Goal: Transaction & Acquisition: Purchase product/service

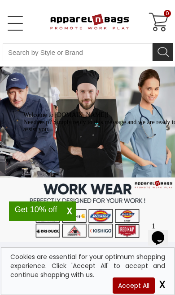
click at [6, 21] on link "Open Left Menu" at bounding box center [15, 23] width 18 height 18
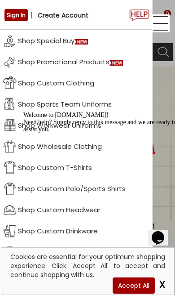
click at [82, 81] on link "Shop Custom Clothing" at bounding box center [76, 82] width 153 height 21
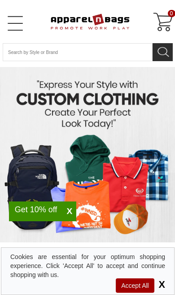
click at [69, 213] on span "X" at bounding box center [69, 211] width 13 height 11
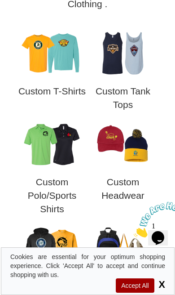
scroll to position [373, 0]
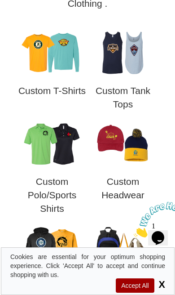
click at [62, 150] on img at bounding box center [52, 143] width 63 height 47
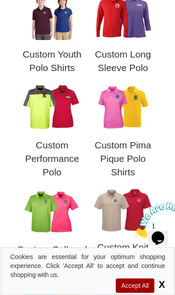
scroll to position [495, 0]
click at [57, 114] on img at bounding box center [52, 107] width 63 height 47
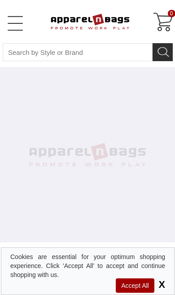
select select "48"
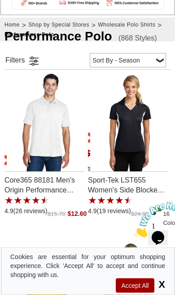
scroll to position [236, 0]
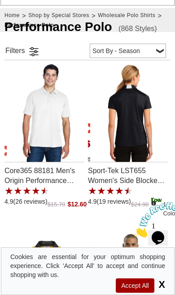
click at [142, 130] on img "Sport-Tek LST655 Womens Side Blocked Micropique Sport-Wick Polo with a 4.9 Star…" at bounding box center [129, 111] width 79 height 99
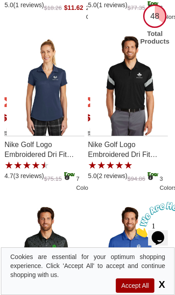
scroll to position [1455, 0]
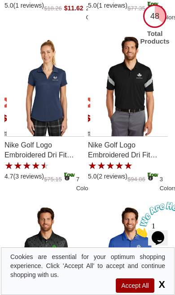
click at [145, 110] on img "Nike Golf Logo Embroidered Dri Fit Commander Polo Shirt - For Men with a 5.0 St…" at bounding box center [129, 86] width 79 height 99
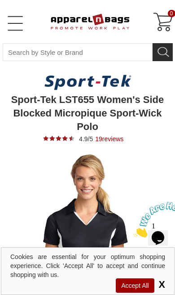
type input "See Next 12 Reviews"
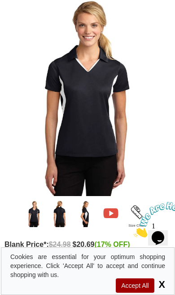
scroll to position [154, 0]
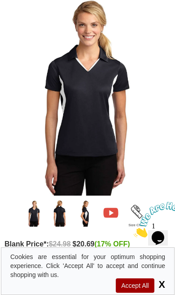
click at [58, 217] on img "Sport-Tek LST655" at bounding box center [60, 212] width 22 height 27
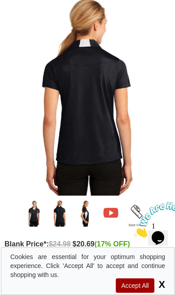
click at [86, 213] on img "Sport-Tek LST655" at bounding box center [86, 212] width 22 height 27
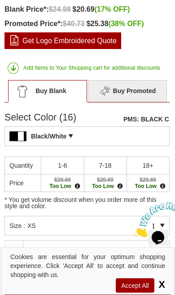
scroll to position [388, 0]
click at [123, 137] on div "Black/White PMS: BLACK C Pantone Matching System (PMS), a proprietary color sys…" at bounding box center [86, 136] width 165 height 20
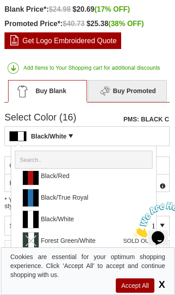
scroll to position [198, 0]
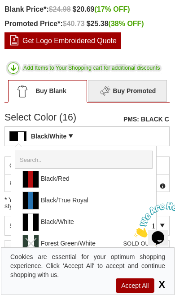
click at [99, 204] on link "Black/True Royal" at bounding box center [102, 199] width 123 height 17
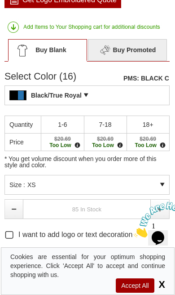
scroll to position [429, 0]
click at [123, 92] on div "Black/True Royal PMS: BLACK C Pantone Matching System (PMS), a proprietary colo…" at bounding box center [86, 95] width 165 height 20
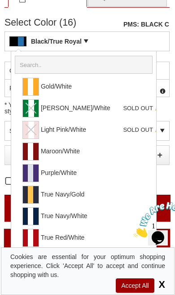
scroll to position [486, 0]
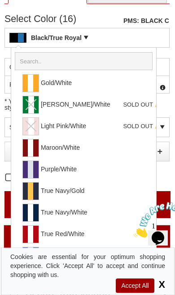
click at [92, 233] on link "True Red/White" at bounding box center [102, 233] width 123 height 17
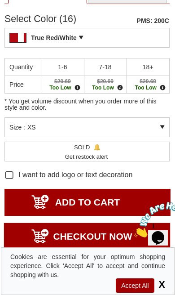
click at [158, 131] on div "Size : XS" at bounding box center [86, 127] width 165 height 20
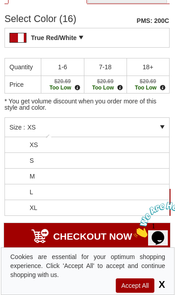
click at [115, 192] on li "L" at bounding box center [87, 192] width 164 height 16
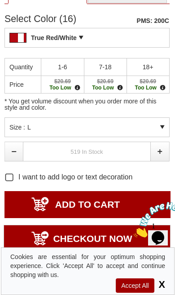
click at [159, 150] on link at bounding box center [160, 151] width 19 height 20
type input "1"
click at [141, 208] on input "ADD TO CART" at bounding box center [87, 204] width 166 height 27
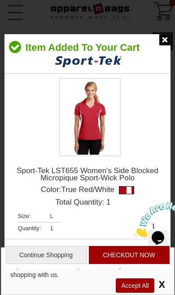
scroll to position [0, 0]
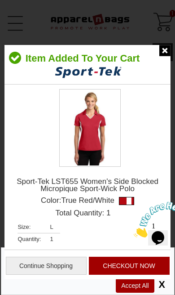
click at [168, 51] on img at bounding box center [164, 50] width 11 height 11
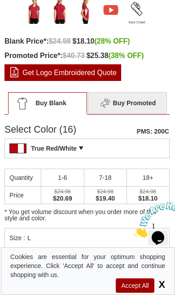
scroll to position [358, 0]
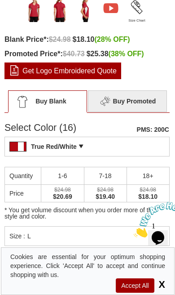
click at [127, 145] on div "True Red/White PMS: 200C Pantone Matching System (PMS), a proprietary color sys…" at bounding box center [86, 146] width 165 height 20
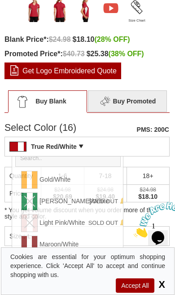
scroll to position [0, 0]
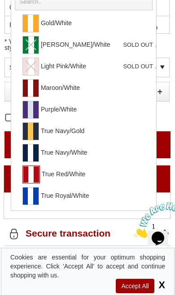
click at [101, 198] on link "True Royal/White" at bounding box center [102, 194] width 123 height 17
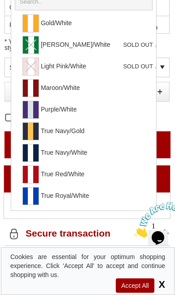
type input "ADD TO CART"
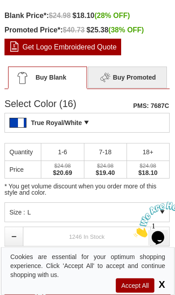
scroll to position [414, 0]
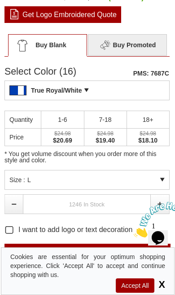
click at [160, 201] on link at bounding box center [160, 204] width 19 height 20
type input "1"
click at [109, 254] on input "ADD TO CART" at bounding box center [87, 256] width 166 height 27
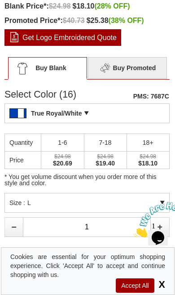
type input "UPDATE CART"
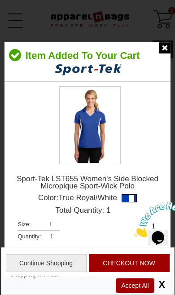
scroll to position [0, 0]
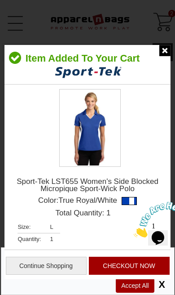
click at [159, 53] on img at bounding box center [164, 50] width 11 height 11
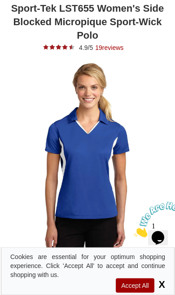
scroll to position [93, 0]
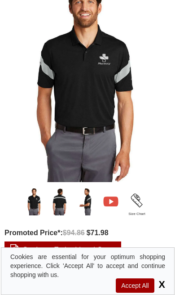
scroll to position [155, 0]
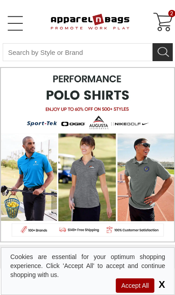
select select "48"
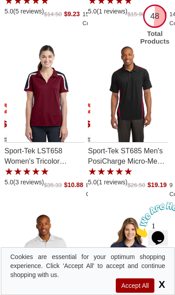
scroll to position [2146, 0]
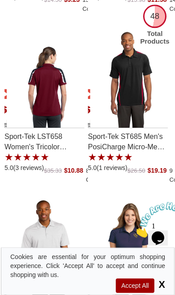
click at [54, 97] on img "Sport-Tek LST658 Womens Tricolor Shoulder Micropique Sport-Wick Polo with a 5.0…" at bounding box center [46, 77] width 79 height 99
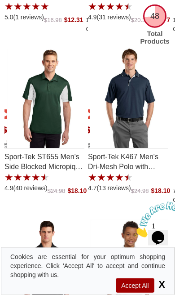
scroll to position [2979, 0]
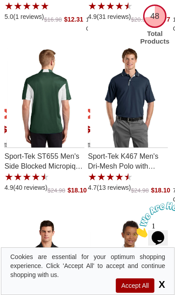
click at [56, 112] on img "Sport-Tek ST655 Mens Side Blocked Micropique Sport-Wick Polo with a 4.9 Star Ra…" at bounding box center [46, 97] width 79 height 99
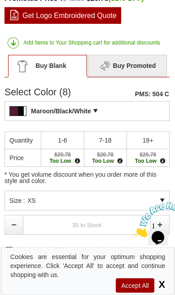
scroll to position [414, 0]
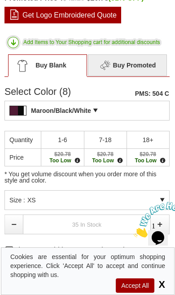
click at [145, 112] on div "Maroon/Black/White PMS: 504 C Pantone Matching System (PMS), a proprietary colo…" at bounding box center [86, 111] width 165 height 20
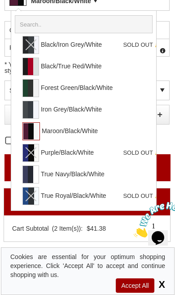
scroll to position [523, 0]
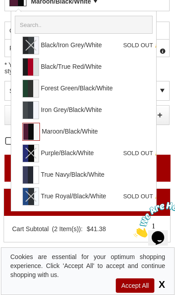
click at [119, 177] on link "True Navy/Black/White" at bounding box center [102, 174] width 123 height 17
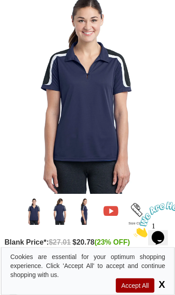
scroll to position [156, 0]
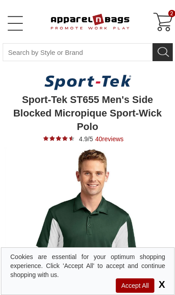
type input "See Next 12 Reviews"
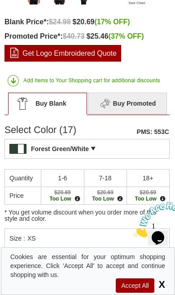
scroll to position [378, 0]
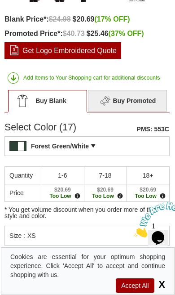
click at [137, 143] on div "Forest Green/White PMS: 553C Pantone Matching System (PMS), a proprietary color…" at bounding box center [86, 146] width 165 height 20
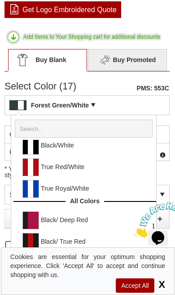
scroll to position [60, 0]
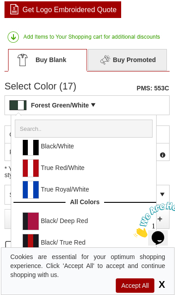
click at [105, 192] on link "True Royal/White" at bounding box center [102, 189] width 123 height 17
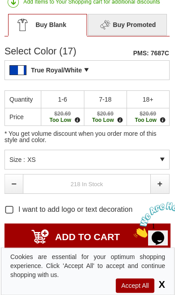
scroll to position [455, 0]
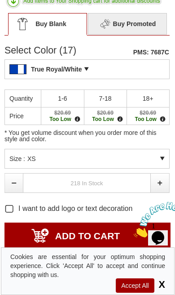
click at [155, 146] on div "* You get volume discount when you order more of this style and color." at bounding box center [86, 118] width 165 height 59
click at [161, 155] on div "Size : XS" at bounding box center [86, 159] width 165 height 20
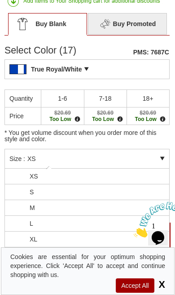
click at [118, 225] on li "L" at bounding box center [87, 224] width 164 height 16
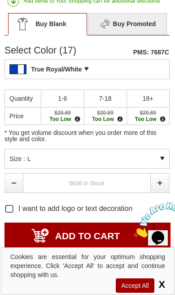
click at [161, 159] on div "Size : L" at bounding box center [86, 159] width 165 height 20
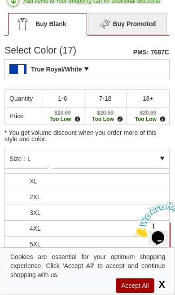
scroll to position [58, 0]
click at [159, 146] on div "* You get volume discount when you order more of this style and color." at bounding box center [86, 118] width 165 height 59
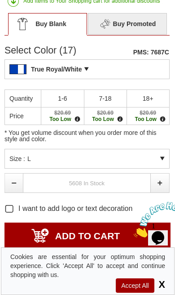
click at [159, 182] on link at bounding box center [160, 183] width 19 height 20
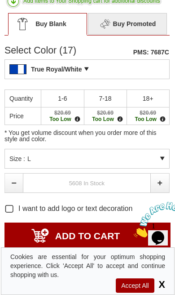
type input "1"
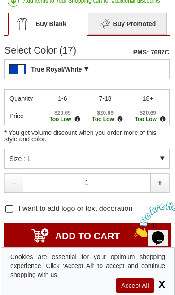
click at [126, 239] on input "ADD TO CART" at bounding box center [87, 235] width 166 height 27
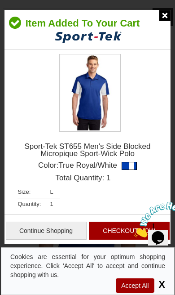
scroll to position [0, 0]
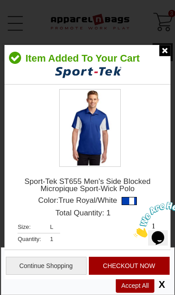
click at [167, 52] on img at bounding box center [164, 50] width 11 height 11
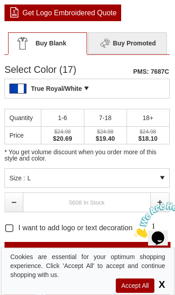
scroll to position [421, 0]
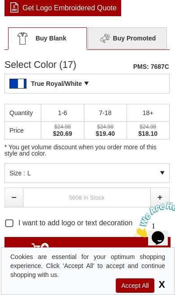
click at [151, 83] on div "True Royal/White PMS: 7687C Pantone Matching System (PMS), a proprietary color …" at bounding box center [86, 84] width 165 height 20
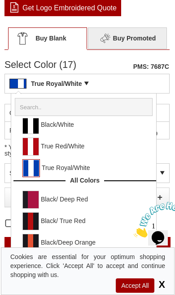
click at [107, 150] on link "True Red/White" at bounding box center [102, 145] width 123 height 17
type input "ADD TO CART"
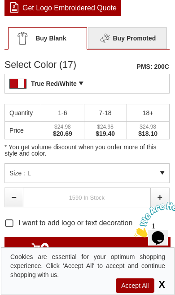
click at [159, 196] on link at bounding box center [160, 197] width 19 height 20
type input "1"
click at [113, 246] on input "ADD TO CART" at bounding box center [87, 250] width 166 height 27
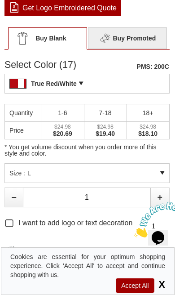
type input "UPDATE CART"
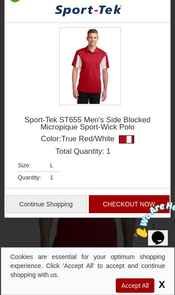
scroll to position [0, 0]
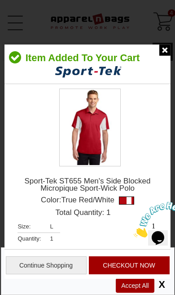
click at [163, 55] on img at bounding box center [164, 49] width 11 height 11
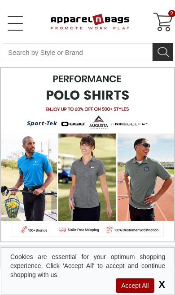
select select "48"
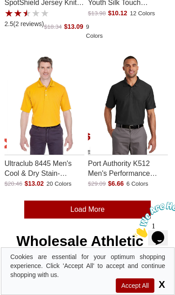
scroll to position [4169, 0]
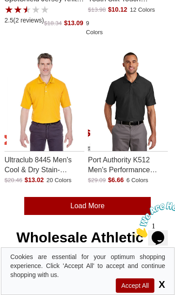
click at [124, 200] on link "Load More" at bounding box center [87, 206] width 127 height 18
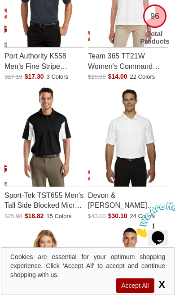
scroll to position [5190, 0]
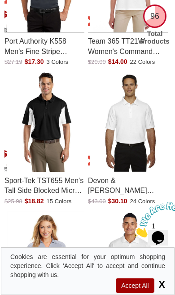
click at [52, 142] on img "Sport-Tek TST655 Mens Tall Side Blocked Micro Pique Polo with a 0.0 Star Rating…" at bounding box center [46, 121] width 79 height 99
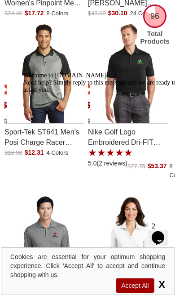
scroll to position [6382, 0]
click at [42, 79] on div "Welcome to [DOMAIN_NAME]! Need help? Simply reply to this message and we are re…" at bounding box center [101, 83] width 157 height 22
click at [51, 89] on div "Welcome to [DOMAIN_NAME]! Need help? Simply reply to this message and we are re…" at bounding box center [101, 83] width 157 height 22
click at [34, 93] on div "Welcome to [DOMAIN_NAME]! Need help? Simply reply to this message and we are re…" at bounding box center [101, 83] width 157 height 22
click at [23, 72] on icon "Chat attention grabber" at bounding box center [23, 72] width 0 height 0
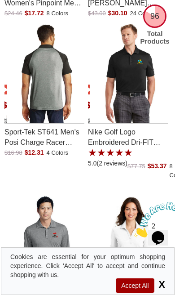
click at [51, 76] on img "Sport-Tek ST641 Mens Posi Charge Racer Mesh Raglan Heather Block Polo Shirt wit…" at bounding box center [46, 73] width 79 height 99
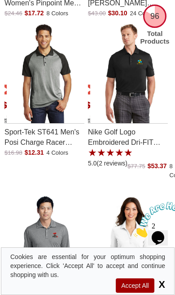
click at [51, 127] on p "Sport-Tek ST641 Men's Posi Charge Racer Mesh Raglan [PERSON_NAME] Polo Shirt" at bounding box center [44, 135] width 80 height 25
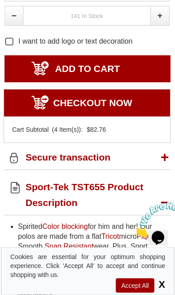
scroll to position [402, 0]
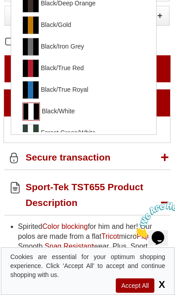
scroll to position [71, 0]
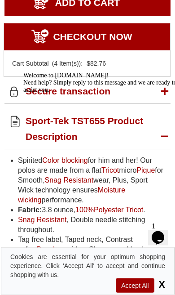
scroll to position [469, 0]
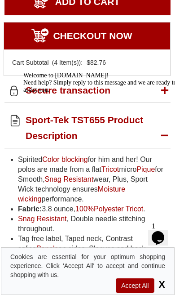
click at [161, 93] on div "Welcome to [DOMAIN_NAME]! Need help? Simply reply to this message and we are re…" at bounding box center [101, 83] width 157 height 22
click at [163, 93] on div "Welcome to [DOMAIN_NAME]! Need help? Simply reply to this message and we are re…" at bounding box center [101, 83] width 157 height 22
click at [167, 93] on div "Welcome to [DOMAIN_NAME]! Need help? Simply reply to this message and we are re…" at bounding box center [101, 83] width 157 height 22
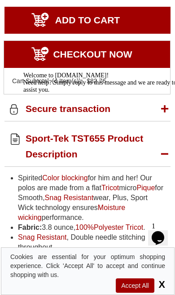
scroll to position [452, 0]
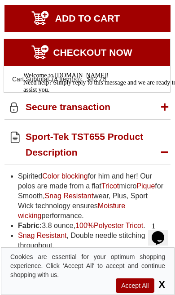
click at [23, 72] on icon "Chat attention grabber" at bounding box center [23, 72] width 0 height 0
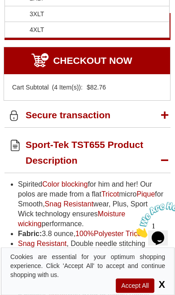
scroll to position [447, 0]
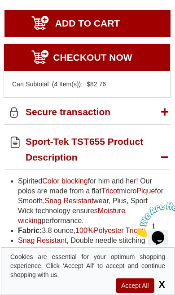
type input "1"
click at [126, 37] on input "ADD TO CART" at bounding box center [87, 23] width 166 height 27
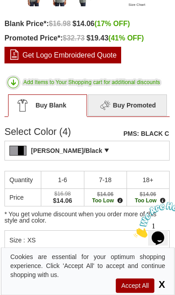
click at [122, 145] on div "Grey Heather/Black PMS: BLACK C Pantone Matching System (PMS), a proprietary co…" at bounding box center [86, 151] width 165 height 20
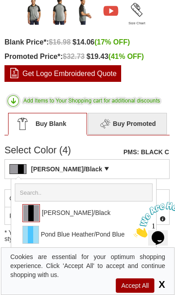
scroll to position [346, 0]
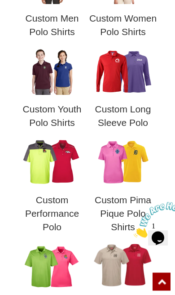
scroll to position [440, 0]
click at [58, 163] on img at bounding box center [52, 161] width 63 height 47
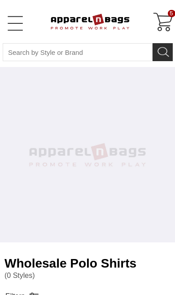
select select "48"
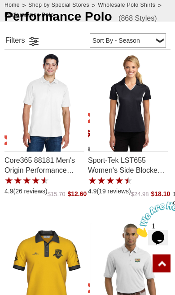
scroll to position [248, 0]
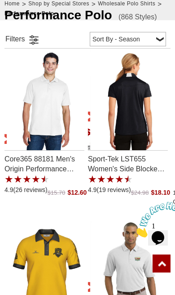
click at [150, 128] on img "Sport-Tek LST655 Womens Side Blocked Micropique Sport-Wick Polo with a 4.9 Star…" at bounding box center [129, 99] width 79 height 99
click at [154, 127] on img "Sport-Tek LST655 Womens Side Blocked Micropique Sport-Wick Polo with a 4.9 Star…" at bounding box center [129, 99] width 79 height 99
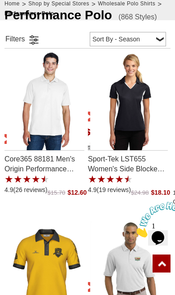
click at [137, 165] on p "Sport-Tek LST655 Women's Side Blocked Micropique Sport-Wick Polo" at bounding box center [128, 162] width 80 height 25
click at [34, 39] on link at bounding box center [33, 39] width 13 height 13
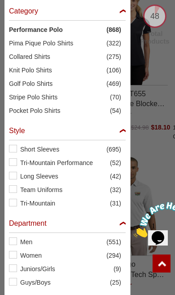
scroll to position [314, 0]
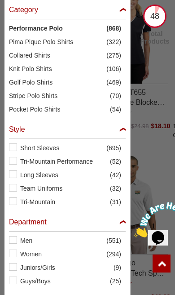
click at [17, 147] on label "Short Sleeves (695)" at bounding box center [67, 147] width 117 height 9
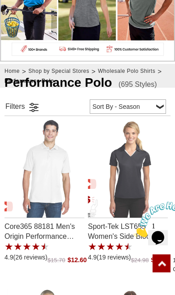
scroll to position [181, 0]
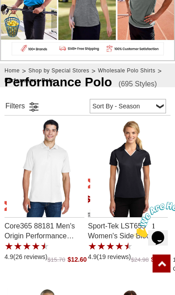
click at [34, 107] on link at bounding box center [33, 106] width 13 height 13
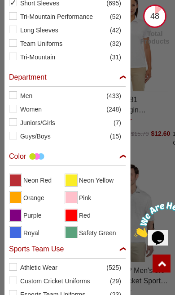
scroll to position [151, 0]
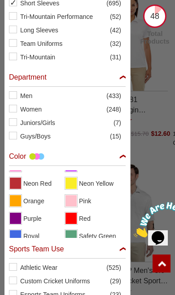
click at [71, 217] on span "View Red" at bounding box center [71, 217] width 11 height 11
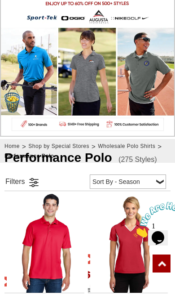
scroll to position [105, 0]
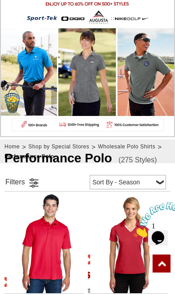
click at [27, 181] on link at bounding box center [33, 182] width 13 height 13
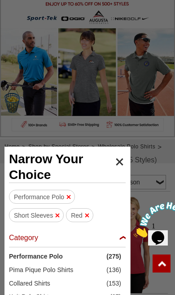
click at [120, 159] on span "Narrow Your Choice" at bounding box center [67, 166] width 117 height 31
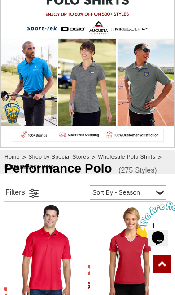
scroll to position [96, 0]
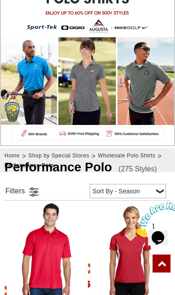
click at [155, 189] on select "Price - Low to High Price - High to Low Reviews Sort By - Season Top Seller" at bounding box center [128, 191] width 76 height 14
select select "1"
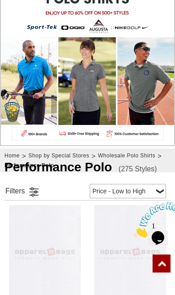
click at [31, 189] on link at bounding box center [33, 191] width 13 height 13
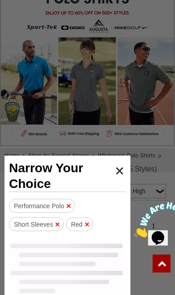
click at [119, 172] on span "Narrow Your Choice" at bounding box center [67, 175] width 117 height 31
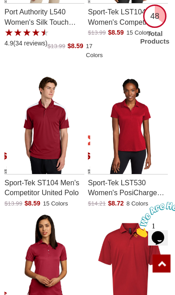
scroll to position [1323, 0]
click at [50, 144] on img "Sport-Tek ST104 Mens Competitor United Polo with a 0.0 Star Rating 0Product Rev…" at bounding box center [46, 124] width 79 height 99
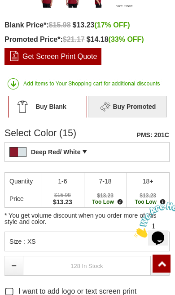
click at [134, 151] on div "Deep Red/ White PMS: 201C Pantone Matching System (PMS), a proprietary color sy…" at bounding box center [86, 152] width 165 height 20
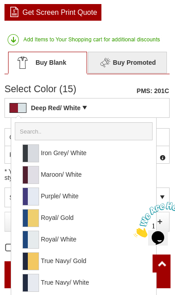
scroll to position [376, 0]
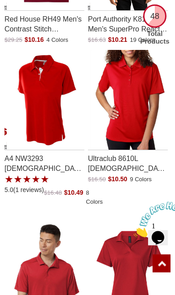
scroll to position [2277, 0]
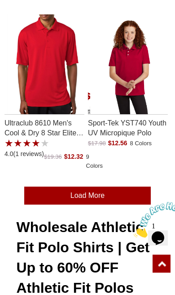
click at [136, 189] on link "Load More" at bounding box center [87, 195] width 127 height 18
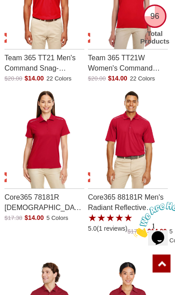
scroll to position [5504, 0]
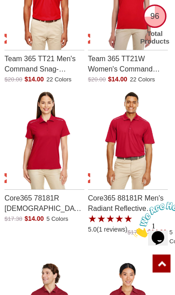
click at [48, 136] on img "Core365 78181R Ladies Radiant Performance Reflective Piping Pique Polo Shirt wi…" at bounding box center [46, 139] width 79 height 99
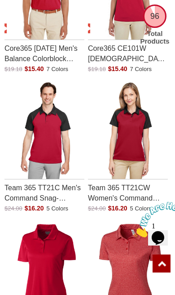
scroll to position [6896, 0]
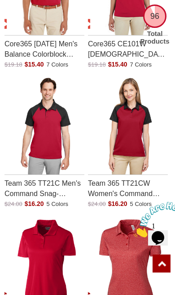
click at [136, 125] on img "Team 365 TT21CW Womens Command Snag-Protenction Colorblock Polo Shirt with a 0.…" at bounding box center [129, 124] width 79 height 99
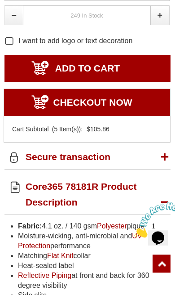
scroll to position [427, 0]
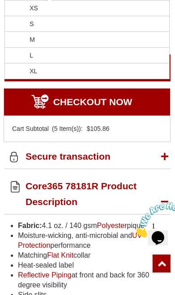
click at [102, 63] on li "L" at bounding box center [87, 56] width 164 height 16
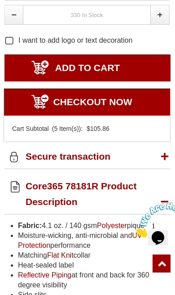
click at [157, 25] on link at bounding box center [160, 15] width 19 height 20
type input "1"
click at [110, 81] on input "ADD TO CART" at bounding box center [87, 67] width 166 height 27
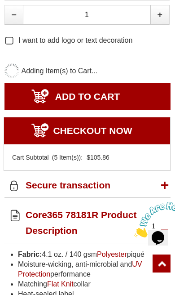
type input "UPDATE CART"
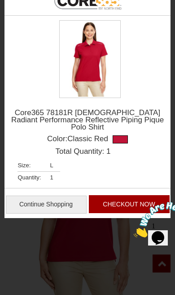
scroll to position [0, 0]
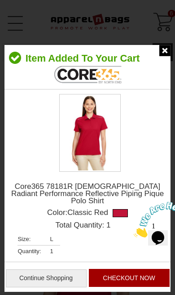
click at [161, 50] on img at bounding box center [164, 50] width 11 height 11
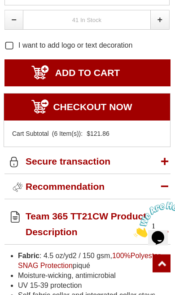
scroll to position [420, 0]
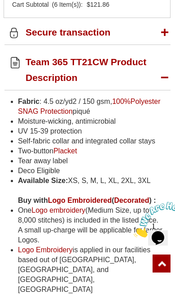
scroll to position [537, 0]
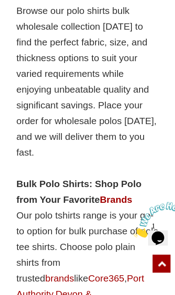
scroll to position [3922, 0]
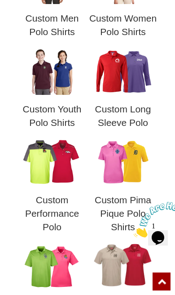
click at [42, 173] on img at bounding box center [52, 161] width 63 height 47
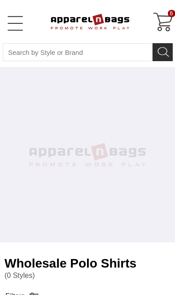
select select "48"
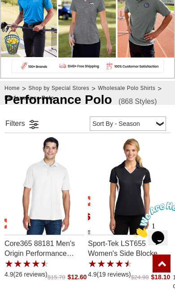
scroll to position [185, 0]
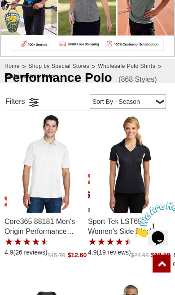
click at [39, 106] on link at bounding box center [33, 101] width 13 height 13
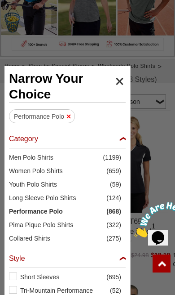
scroll to position [0, 0]
click at [66, 212] on span "Performance Polo" at bounding box center [57, 211] width 97 height 9
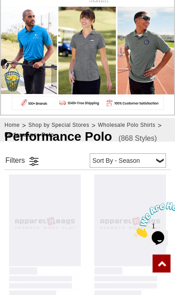
scroll to position [151, 0]
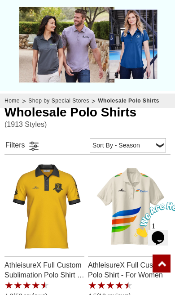
click at [39, 150] on link at bounding box center [33, 145] width 13 height 13
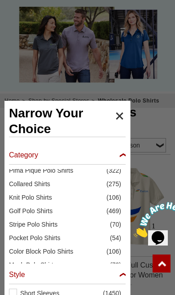
scroll to position [0, 0]
click at [17, 294] on label "Short Sleeves (1450)" at bounding box center [67, 292] width 117 height 9
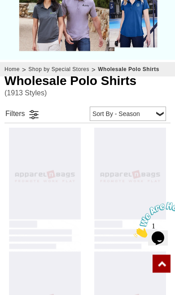
scroll to position [186, 0]
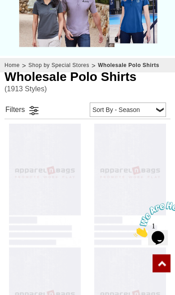
click at [34, 112] on link at bounding box center [33, 109] width 13 height 13
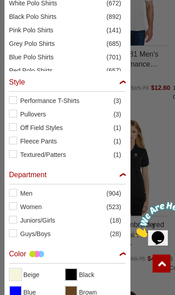
scroll to position [0, 0]
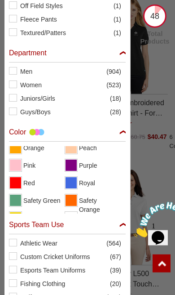
click at [19, 181] on span "View Red" at bounding box center [15, 182] width 11 height 11
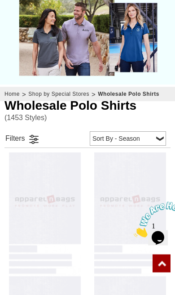
click at [159, 135] on select "Price - Low to High Price - High to Low Reviews Sort By - Season Top Seller" at bounding box center [128, 138] width 76 height 14
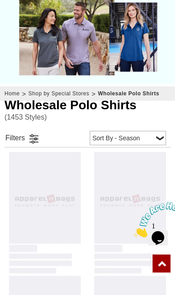
select select "1"
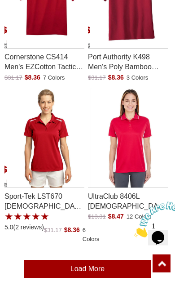
scroll to position [3850, 0]
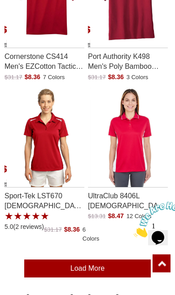
click at [119, 260] on link "Load More" at bounding box center [87, 268] width 127 height 18
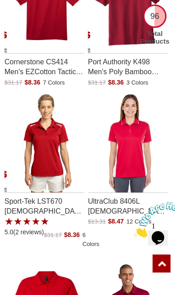
scroll to position [3844, 0]
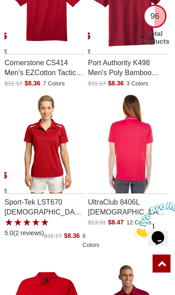
click at [132, 160] on img "UltraClub 8406L Ladies Cool & Dry Sport Two-Tone Polo with a 0.0 Star Rating 0P…" at bounding box center [129, 142] width 79 height 99
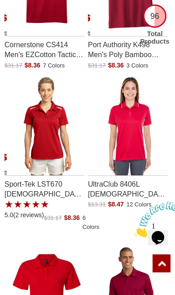
scroll to position [3862, 0]
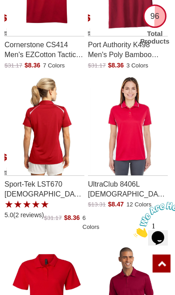
click at [53, 141] on img "Sport-Tek LST670 Ladies Vector Sport-Wick Polo with a 5.0 Star Rating 2Product …" at bounding box center [46, 124] width 79 height 99
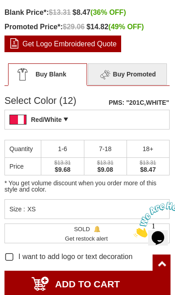
scroll to position [437, 0]
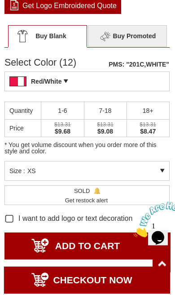
click at [162, 161] on div "Size : XS" at bounding box center [86, 171] width 165 height 20
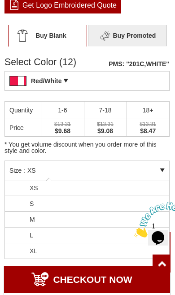
click at [145, 211] on li "M" at bounding box center [87, 219] width 164 height 16
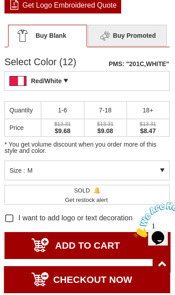
click at [160, 160] on div "Size : M" at bounding box center [86, 170] width 165 height 20
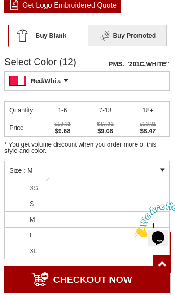
click at [145, 227] on li "L" at bounding box center [87, 235] width 164 height 16
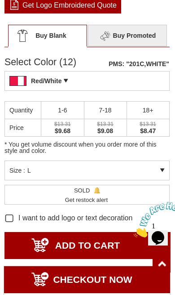
click at [159, 160] on div "Size : L" at bounding box center [86, 170] width 165 height 20
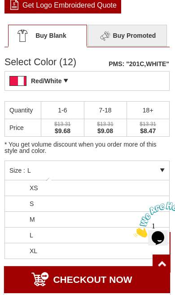
click at [144, 196] on li "S" at bounding box center [87, 204] width 164 height 16
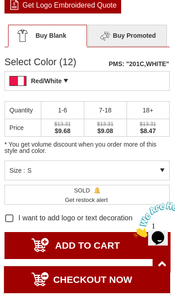
click at [161, 160] on div "Size : S" at bounding box center [86, 170] width 165 height 20
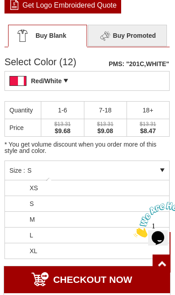
click at [136, 243] on li "XL" at bounding box center [87, 251] width 164 height 16
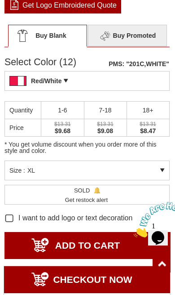
click at [165, 160] on div "Size : XL" at bounding box center [86, 170] width 165 height 20
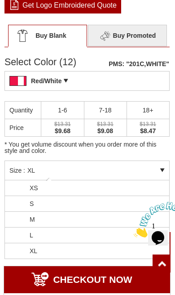
click at [149, 180] on li "XS" at bounding box center [87, 188] width 164 height 16
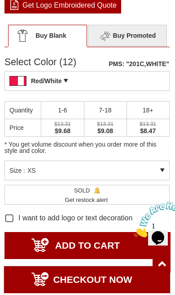
click at [163, 160] on div "Size : XS" at bounding box center [86, 170] width 165 height 20
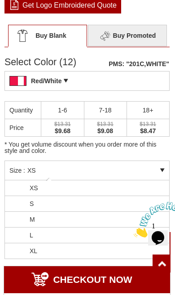
click at [148, 196] on li "S" at bounding box center [87, 204] width 164 height 16
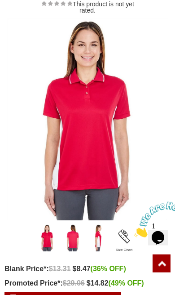
scroll to position [0, 0]
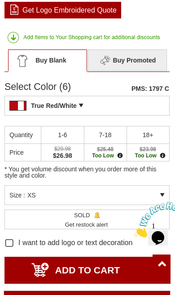
scroll to position [418, 0]
click at [159, 185] on div "Size : XS" at bounding box center [86, 195] width 165 height 20
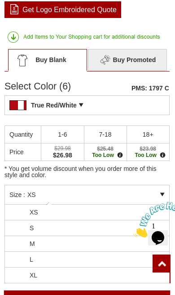
click at [142, 236] on li "M" at bounding box center [87, 244] width 164 height 16
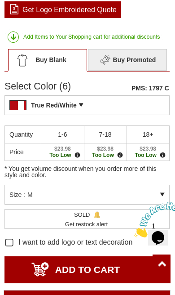
click at [159, 185] on div "Size : M" at bounding box center [86, 195] width 165 height 20
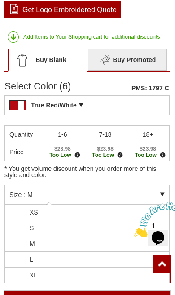
click at [130, 251] on li "L" at bounding box center [87, 259] width 164 height 16
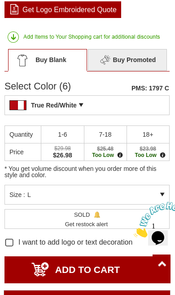
click at [163, 185] on div "Size : L" at bounding box center [86, 195] width 165 height 20
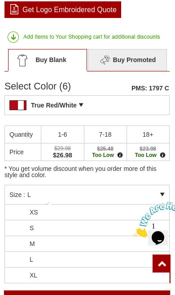
click at [141, 220] on li "S" at bounding box center [87, 228] width 164 height 16
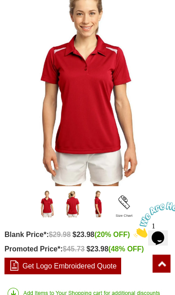
scroll to position [163, 0]
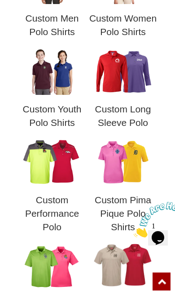
click at [56, 170] on img at bounding box center [52, 161] width 63 height 47
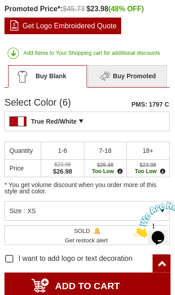
scroll to position [201, 0]
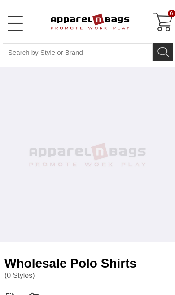
select select "48"
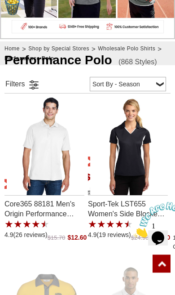
scroll to position [203, 0]
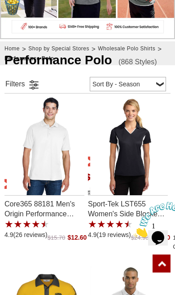
click at [31, 89] on link at bounding box center [33, 84] width 13 height 13
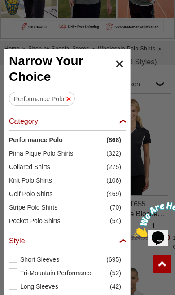
click at [56, 138] on span "Performance Polo" at bounding box center [57, 139] width 97 height 9
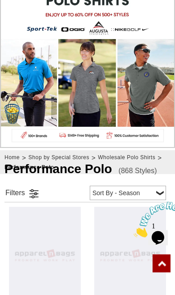
scroll to position [105, 0]
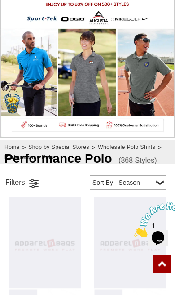
click at [37, 187] on link at bounding box center [33, 182] width 13 height 13
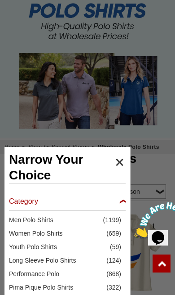
scroll to position [0, 0]
click at [125, 199] on div "Category" at bounding box center [67, 204] width 117 height 14
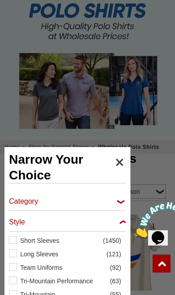
checkbox input "false"
click at [17, 241] on label "Short Sleeves (1450)" at bounding box center [67, 240] width 117 height 9
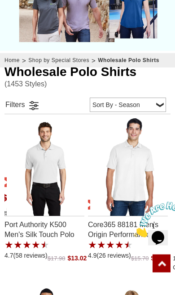
scroll to position [194, 0]
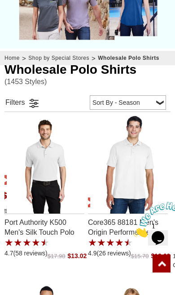
click at [34, 103] on link at bounding box center [33, 102] width 13 height 13
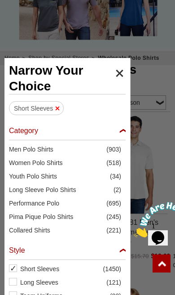
click at [123, 251] on div "Style" at bounding box center [67, 253] width 117 height 14
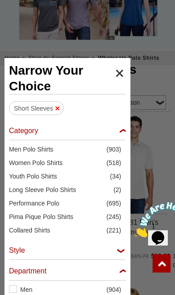
checkbox input "false"
click at [115, 131] on div "Category" at bounding box center [67, 133] width 117 height 14
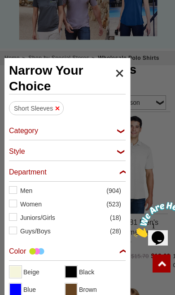
checkbox input "false"
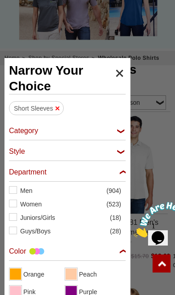
scroll to position [176, 0]
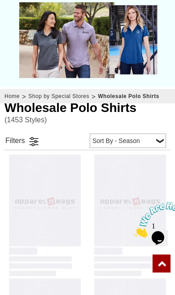
scroll to position [160, 0]
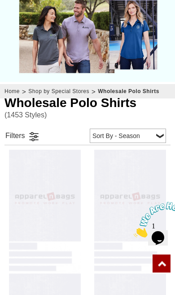
click at [162, 131] on select "Price - Low to High Price - High to Low Reviews Sort By - Season Top Seller" at bounding box center [128, 135] width 76 height 14
select select "2"
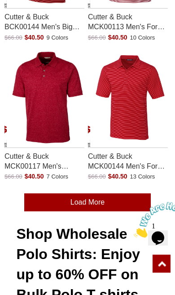
scroll to position [3806, 0]
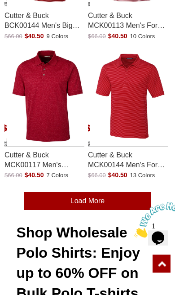
click at [137, 193] on link "Load More" at bounding box center [87, 201] width 127 height 18
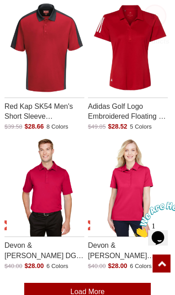
scroll to position [7278, 0]
click at [98, 282] on link "Load More" at bounding box center [87, 291] width 127 height 18
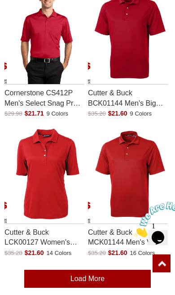
scroll to position [10919, 0]
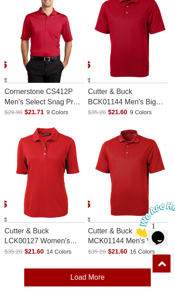
click at [110, 268] on link "Load More" at bounding box center [87, 277] width 127 height 18
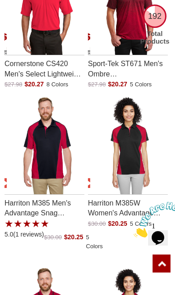
scroll to position [12389, 0]
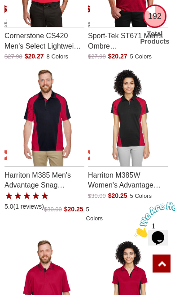
click at [134, 114] on img "Harriton M385W Womens Advantage Snag Protection Plus IL Colorblock Polo with a …" at bounding box center [129, 116] width 79 height 99
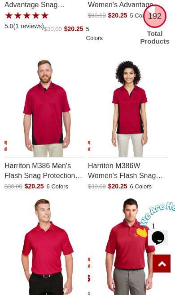
scroll to position [12568, 0]
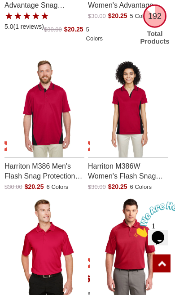
click at [137, 102] on img "Harriton M386W Womens Flash Snag Protection Plus IL Colorblock Polo with a 0.0 …" at bounding box center [129, 107] width 79 height 99
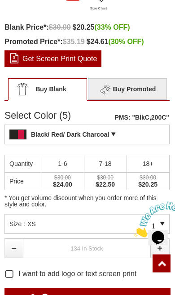
scroll to position [386, 0]
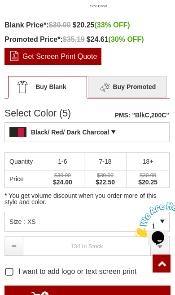
click at [148, 130] on div "Black/ Red/ Dark Charcoal PMS: "BlkC,200C" Pantone Matching System (PMS), a pro…" at bounding box center [86, 132] width 165 height 20
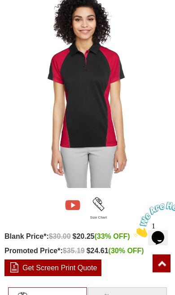
scroll to position [176, 0]
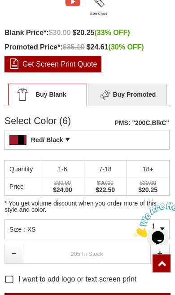
scroll to position [379, 0]
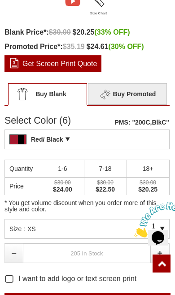
click at [137, 138] on div "Red/ Black PMS: "200C,BlkC" Pantone Matching System (PMS), a proprietary color …" at bounding box center [86, 139] width 165 height 20
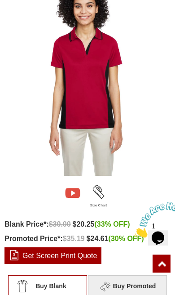
scroll to position [187, 0]
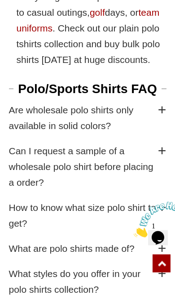
scroll to position [4577, 0]
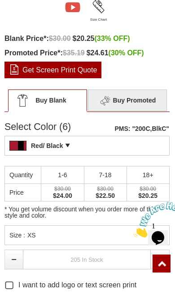
scroll to position [376, 0]
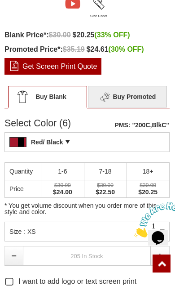
click at [153, 144] on div "Red/ Black PMS: "200C,BlkC" Pantone Matching System (PMS), a proprietary color …" at bounding box center [86, 142] width 165 height 20
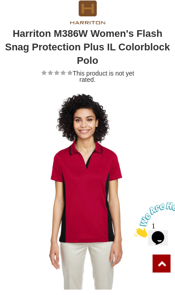
scroll to position [0, 0]
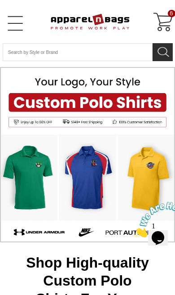
click at [17, 25] on link "Open Left Menu" at bounding box center [15, 23] width 18 height 18
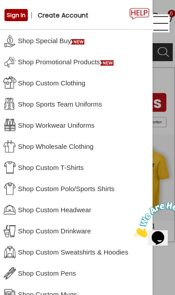
click at [88, 145] on link "Shop Wholesale Clothing" at bounding box center [76, 145] width 153 height 21
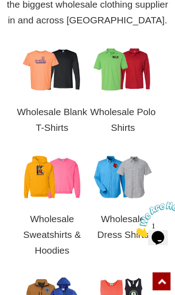
scroll to position [327, 0]
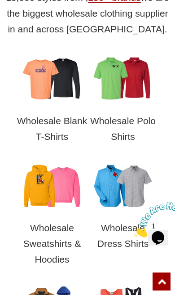
click at [134, 140] on h3 "Wholesale Polo Shirts" at bounding box center [123, 130] width 71 height 45
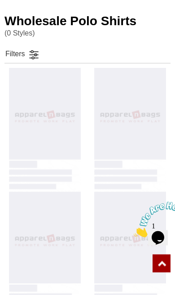
scroll to position [242, 0]
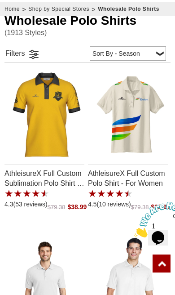
click at [31, 53] on link at bounding box center [33, 53] width 13 height 13
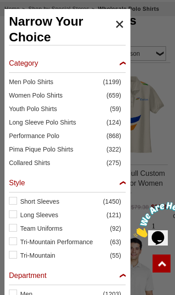
click at [53, 137] on span "Performance Polo" at bounding box center [57, 135] width 97 height 9
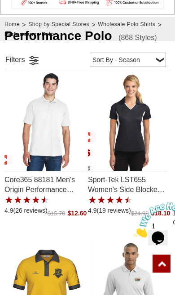
scroll to position [227, 0]
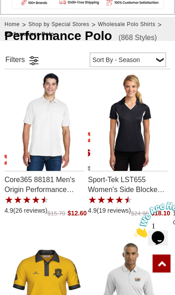
click at [34, 63] on link at bounding box center [33, 59] width 13 height 13
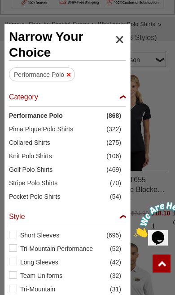
click at [19, 233] on label "Short Sleeves (695)" at bounding box center [67, 234] width 117 height 9
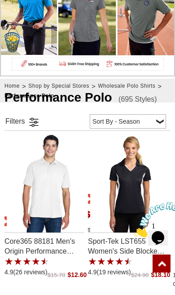
scroll to position [54, 0]
click at [38, 123] on link at bounding box center [33, 121] width 13 height 13
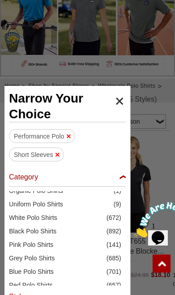
click at [121, 178] on div "Category" at bounding box center [67, 179] width 117 height 14
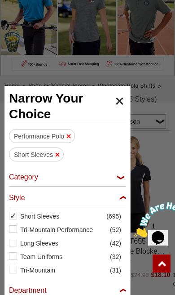
checkbox input "false"
click at [121, 196] on div "Style" at bounding box center [67, 200] width 117 height 14
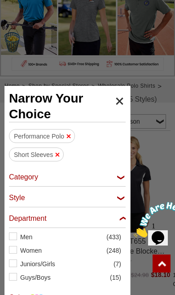
checkbox input "false"
click at [121, 220] on div "Department" at bounding box center [67, 221] width 117 height 14
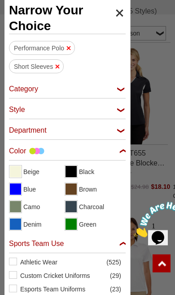
scroll to position [257, 0]
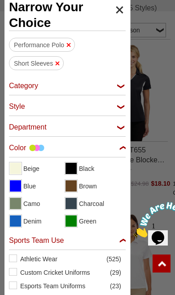
click at [123, 125] on div "Department" at bounding box center [67, 130] width 117 height 14
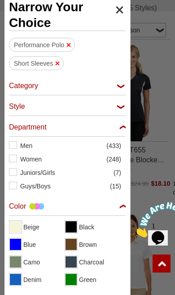
click at [123, 127] on div "Department" at bounding box center [67, 130] width 117 height 14
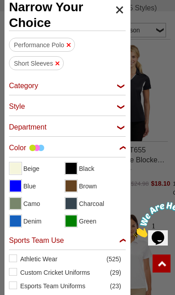
checkbox input "false"
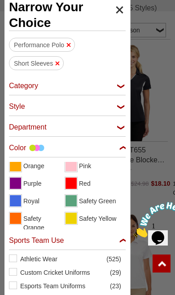
scroll to position [177, 0]
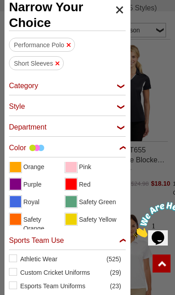
click at [73, 182] on span "View Red" at bounding box center [71, 183] width 11 height 11
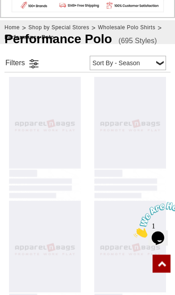
click at [37, 65] on link at bounding box center [33, 63] width 13 height 13
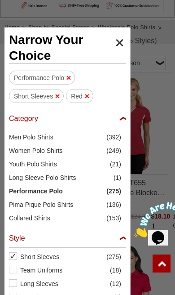
scroll to position [54, 0]
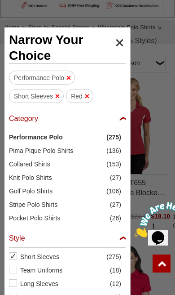
click at [123, 121] on div "Category" at bounding box center [67, 121] width 117 height 14
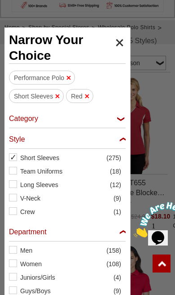
checkbox input "false"
click at [122, 145] on div "Style" at bounding box center [67, 142] width 117 height 14
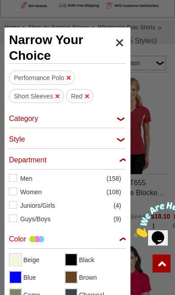
checkbox input "false"
click at [122, 165] on div "Department" at bounding box center [67, 162] width 117 height 14
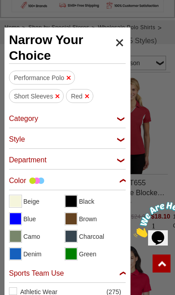
checkbox input "false"
click at [123, 183] on div "Color" at bounding box center [67, 183] width 117 height 14
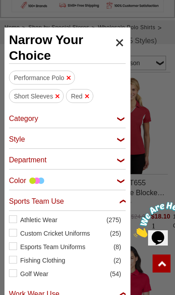
checkbox input "false"
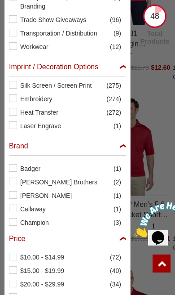
scroll to position [27, 0]
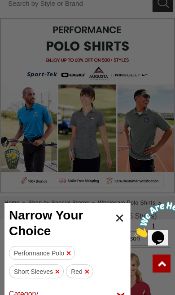
click at [119, 218] on span "Narrow Your Choice" at bounding box center [67, 222] width 117 height 31
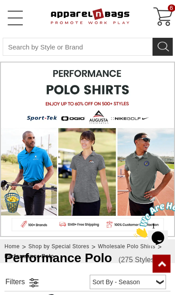
scroll to position [0, 0]
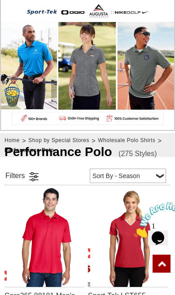
click at [154, 177] on select "Price - Low to High Price - High to Low Reviews Sort By - Season Top Seller" at bounding box center [128, 175] width 76 height 14
select select "2"
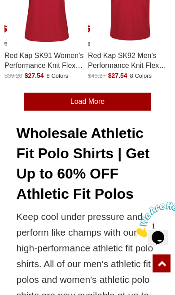
scroll to position [3695, 0]
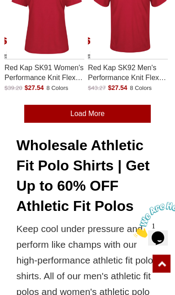
click at [131, 110] on link "Load More" at bounding box center [87, 114] width 127 height 18
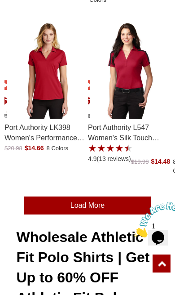
scroll to position [7270, 0]
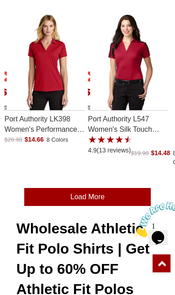
click at [126, 188] on link "Load More" at bounding box center [87, 197] width 127 height 18
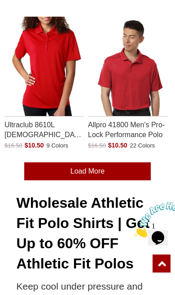
scroll to position [10950, 0]
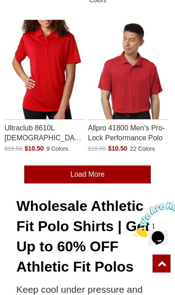
click at [44, 165] on link "Load More" at bounding box center [87, 174] width 127 height 18
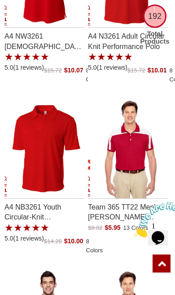
scroll to position [14456, 0]
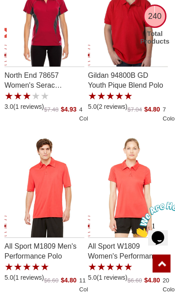
scroll to position [18453, 0]
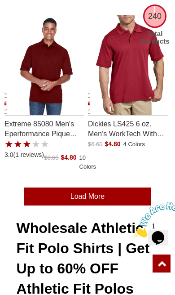
click at [85, 187] on link "Load More" at bounding box center [87, 196] width 127 height 18
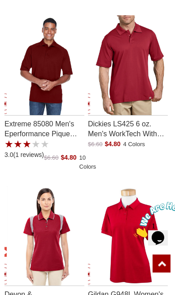
click at [140, 205] on img "Gildan G948L Womens DryBlend Pique Sport Shirt with a 5.0 Star Rating 9Product …" at bounding box center [129, 235] width 79 height 99
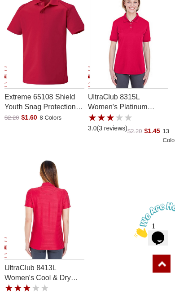
scroll to position [21190, 0]
click at [49, 181] on img "UltraClub 8413L Womens Cool & Dry Elite Tonal Stripe Performance Polo with a 3.…" at bounding box center [46, 208] width 79 height 99
click at [43, 184] on img "UltraClub 8413L Womens Cool & Dry Elite Tonal Stripe Performance Polo with a 3.…" at bounding box center [46, 208] width 79 height 99
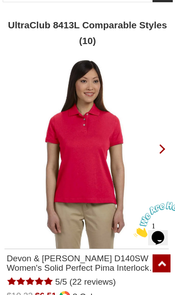
scroll to position [59, 0]
